Goal: Information Seeking & Learning: Learn about a topic

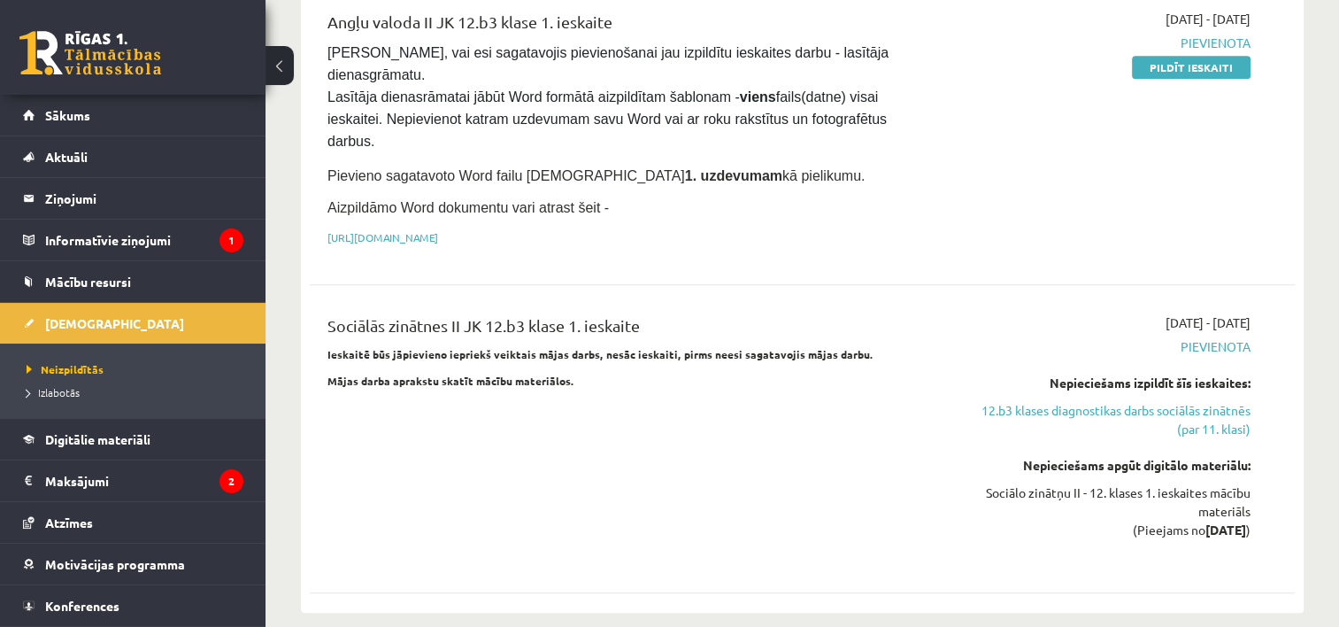
scroll to position [1416, 0]
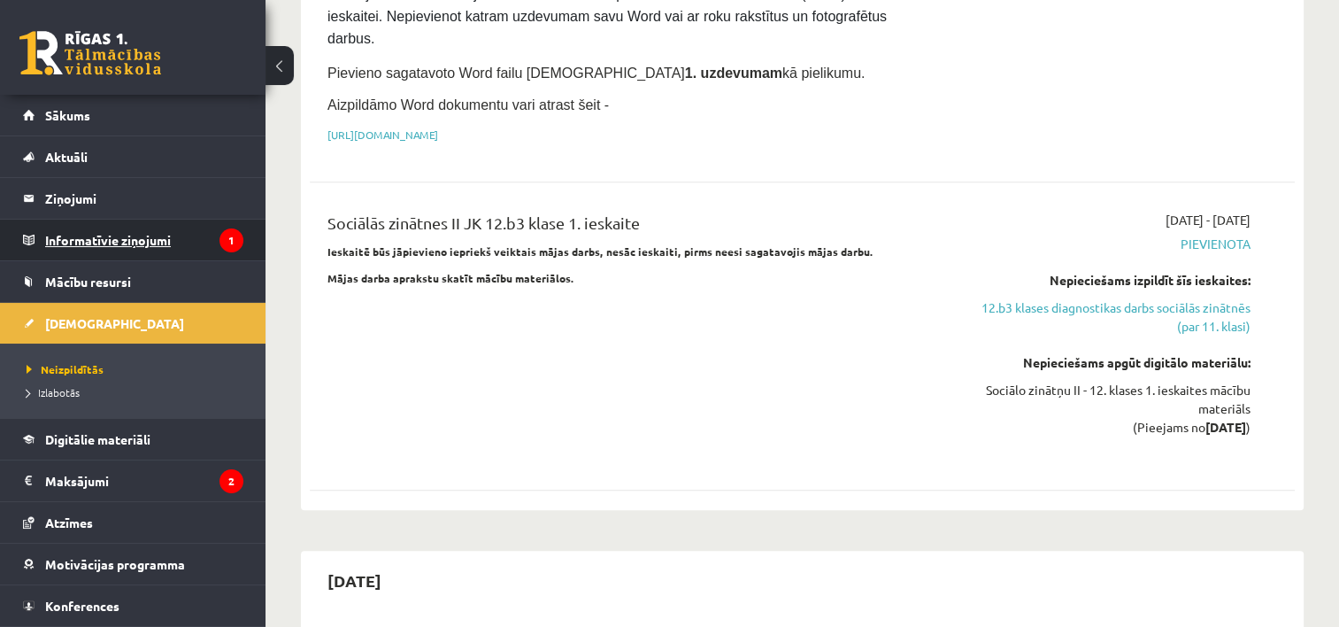
click at [45, 248] on legend "Informatīvie ziņojumi 1" at bounding box center [144, 239] width 198 height 41
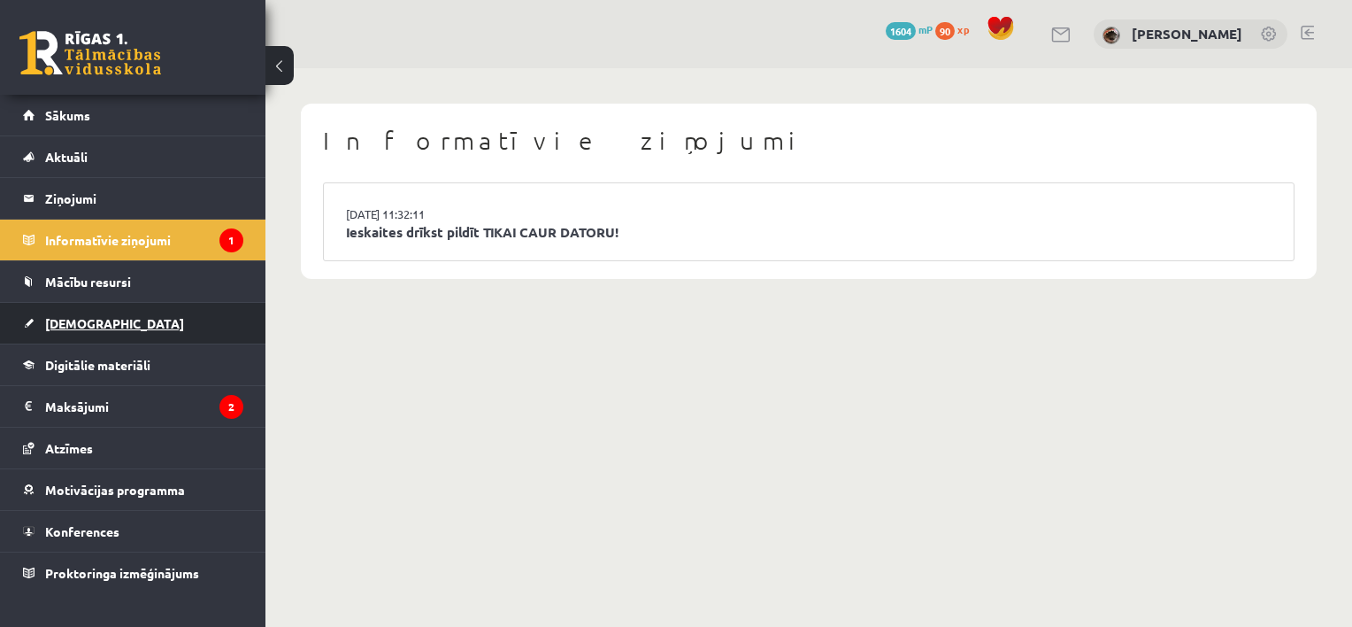
click at [42, 330] on link "[DEMOGRAPHIC_DATA]" at bounding box center [133, 323] width 220 height 41
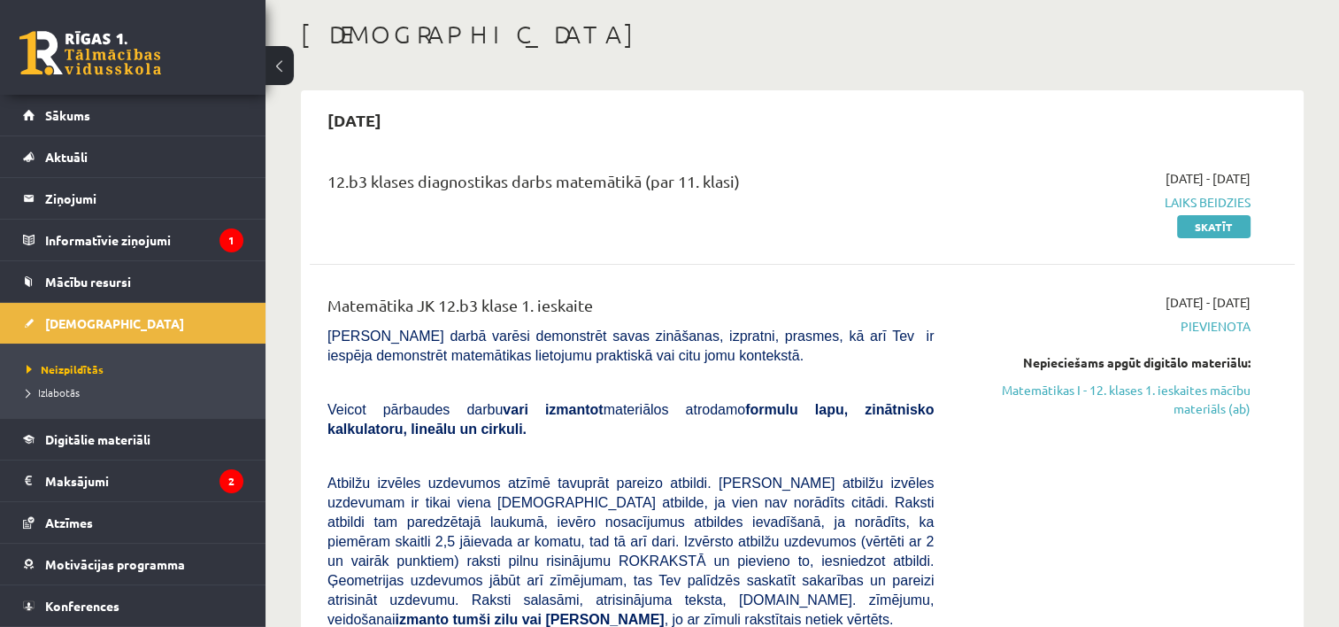
scroll to position [177, 0]
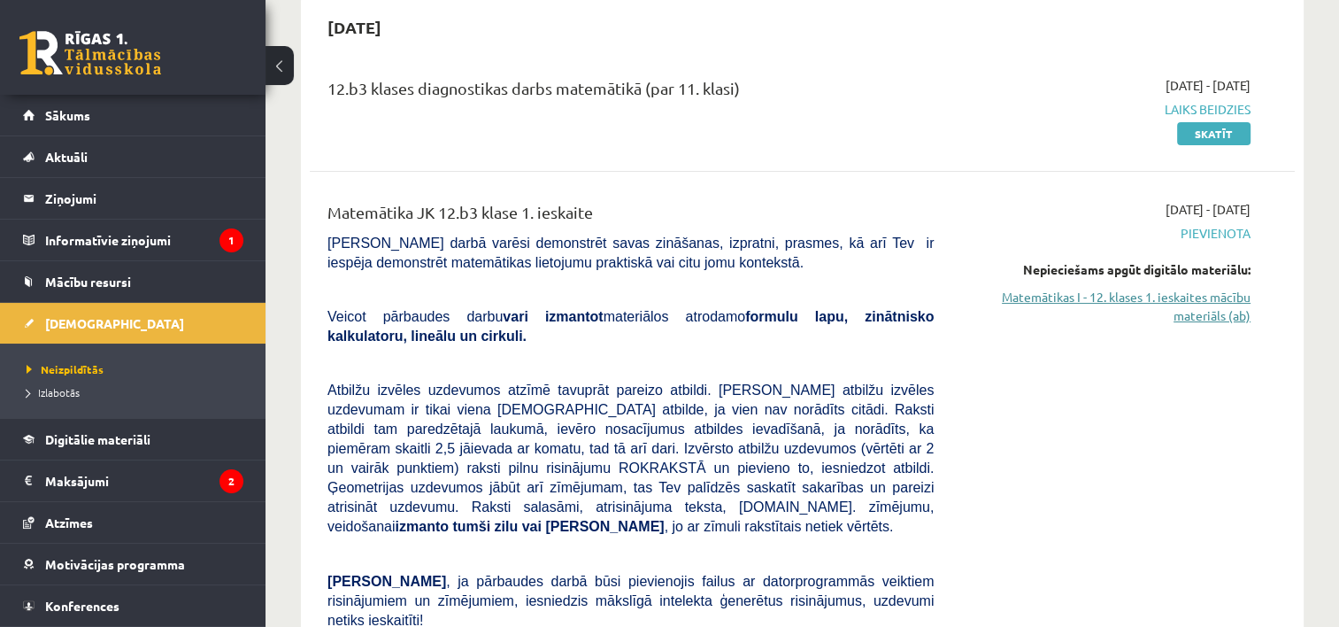
click at [1223, 297] on link "Matemātikas I - 12. klases 1. ieskaites mācību materiāls (ab)" at bounding box center [1105, 306] width 290 height 37
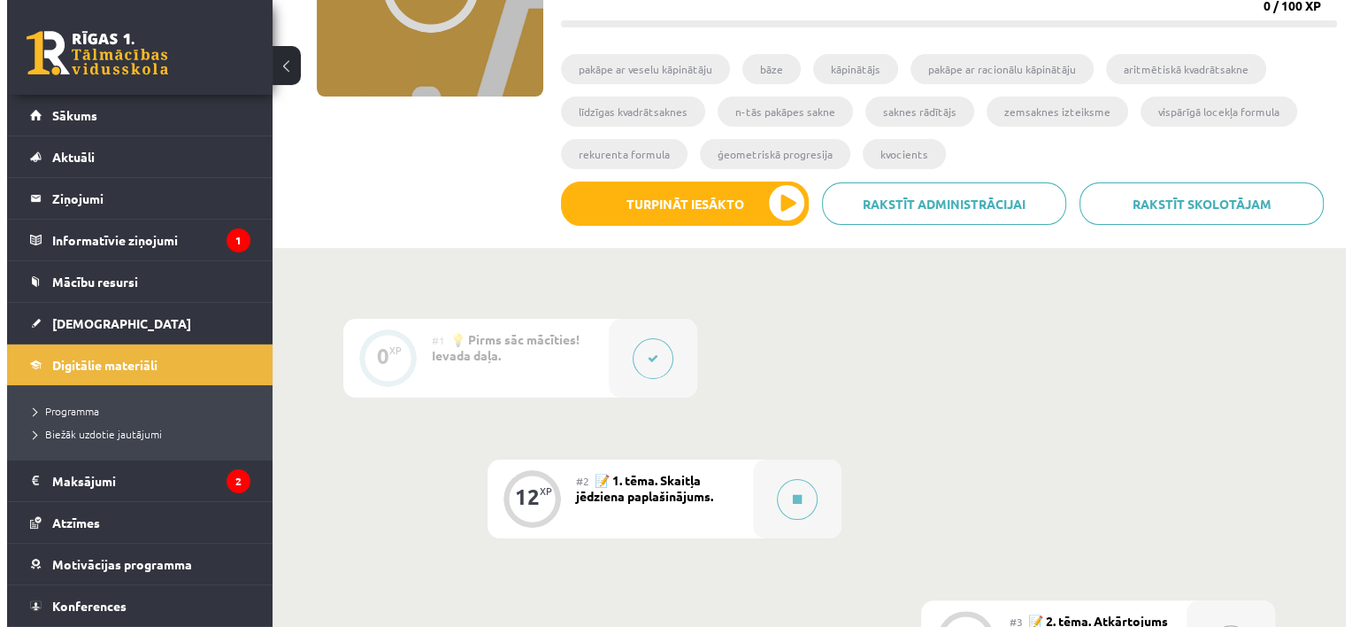
scroll to position [354, 0]
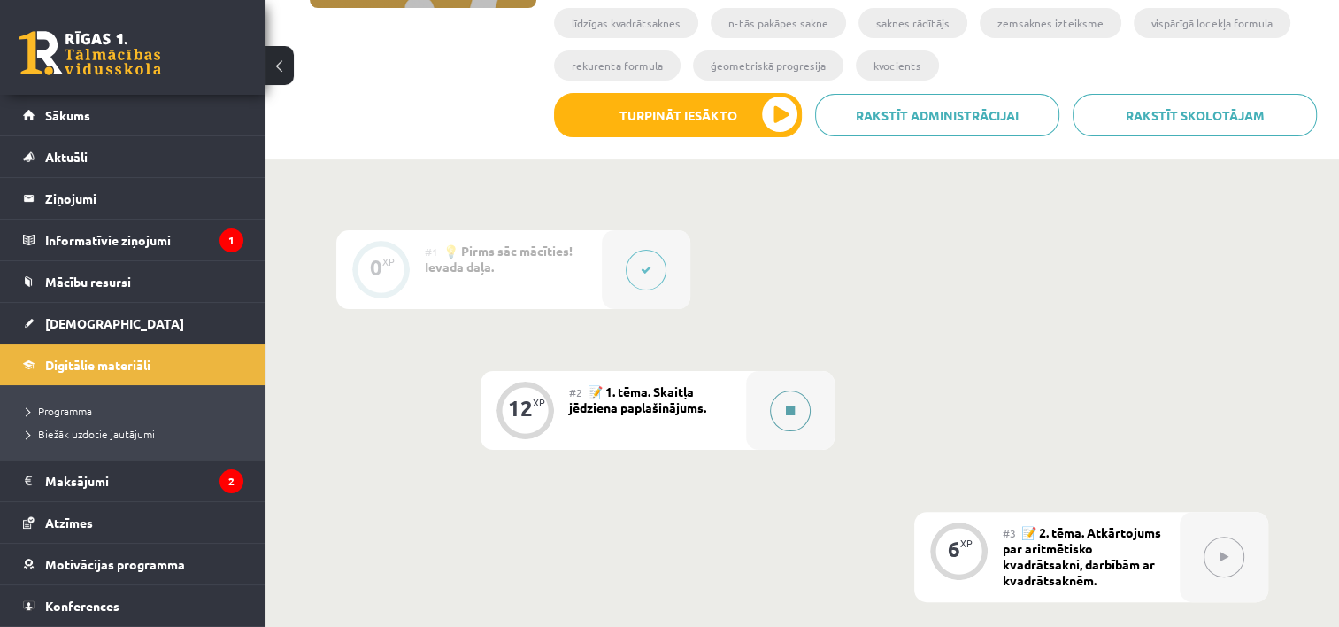
click at [754, 419] on div at bounding box center [790, 410] width 88 height 79
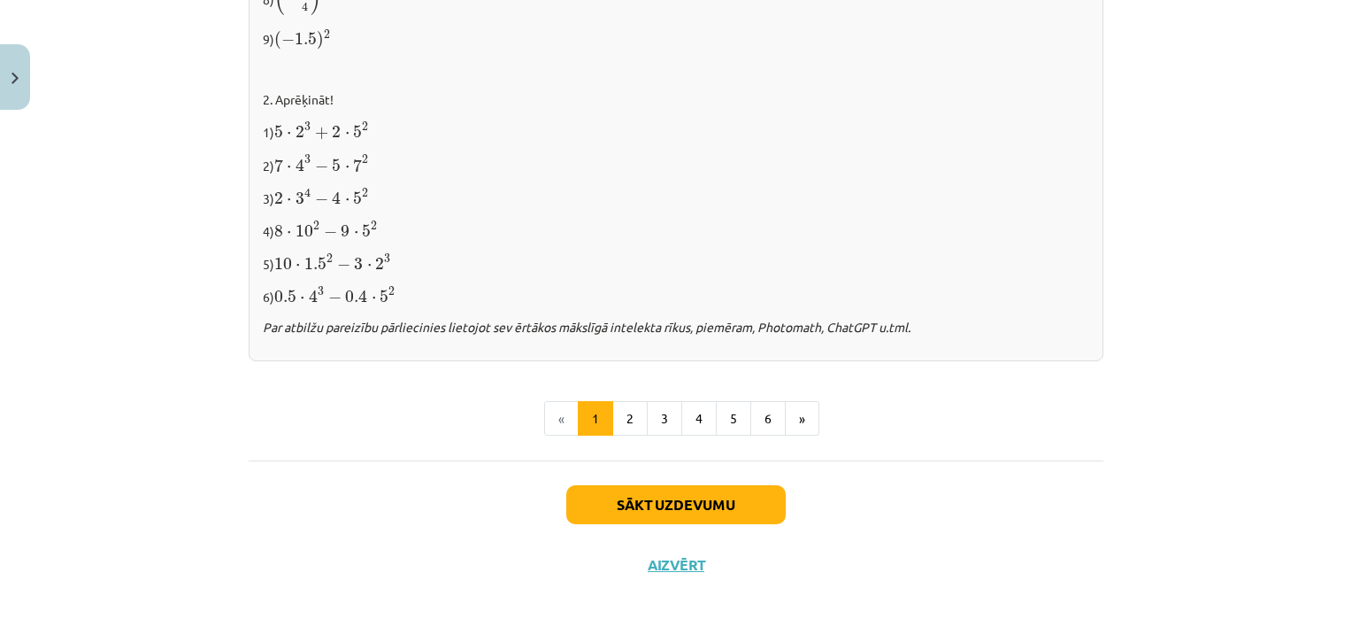
scroll to position [1887, 0]
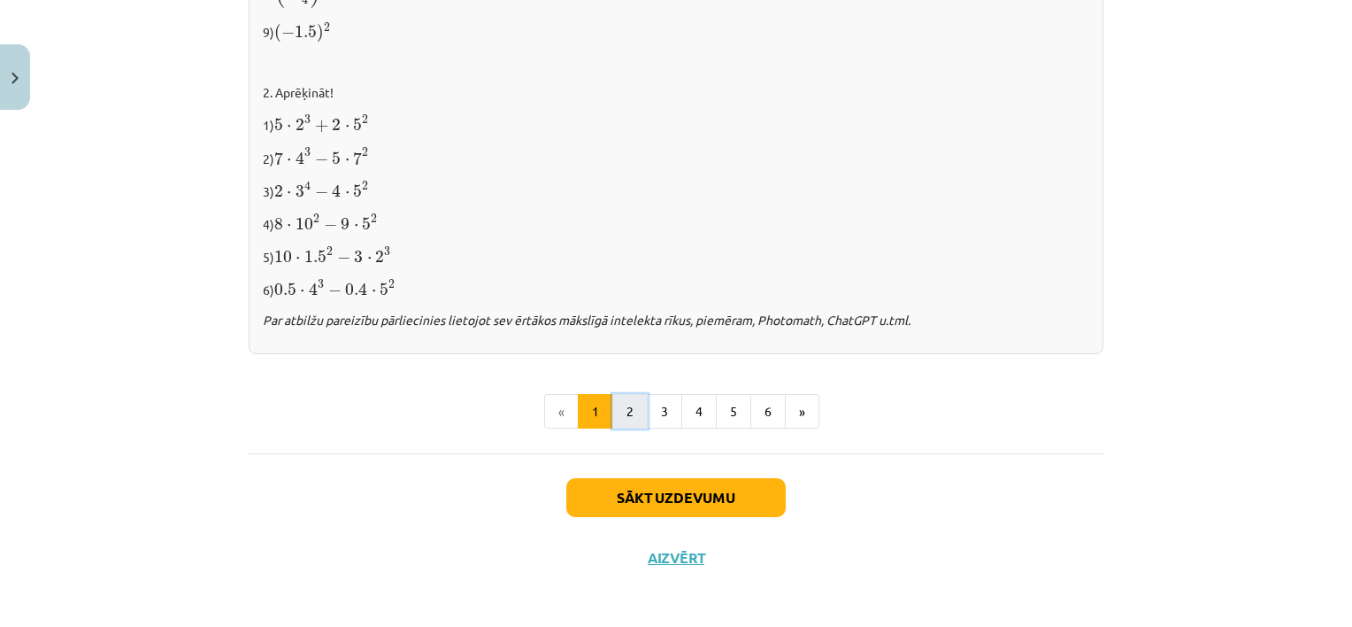
click at [623, 404] on button "2" at bounding box center [629, 411] width 35 height 35
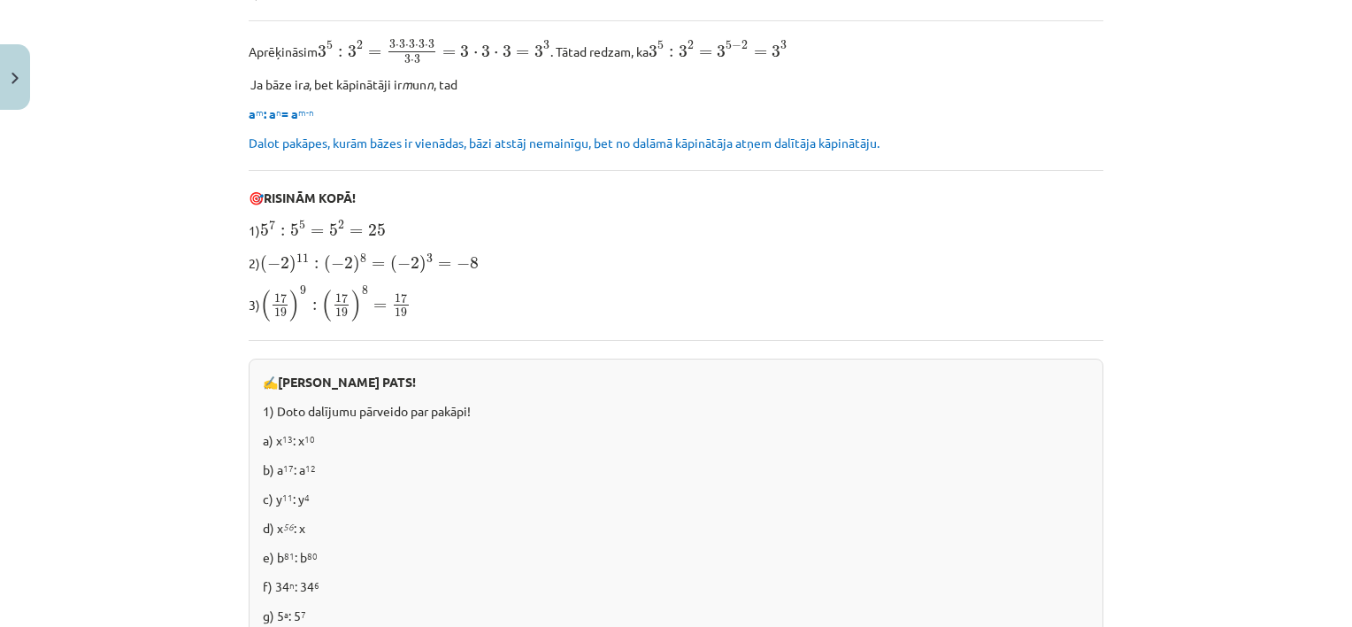
scroll to position [847, 0]
